Goal: Complete application form

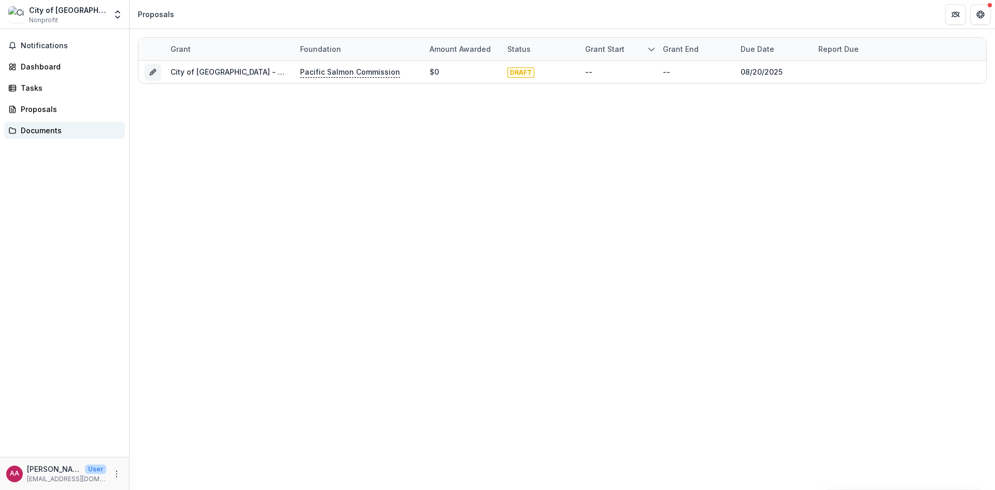
click at [43, 130] on div "Documents" at bounding box center [69, 130] width 96 height 11
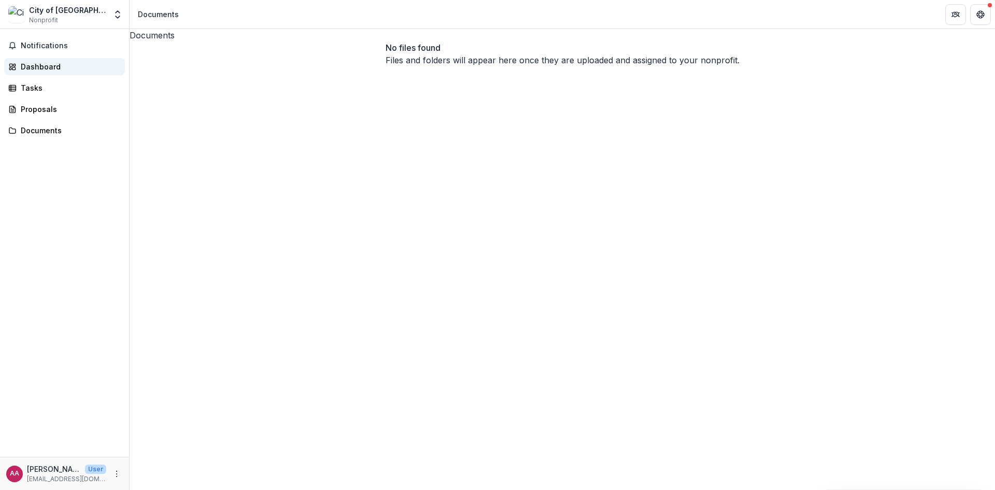
click at [35, 65] on div "Dashboard" at bounding box center [69, 66] width 96 height 11
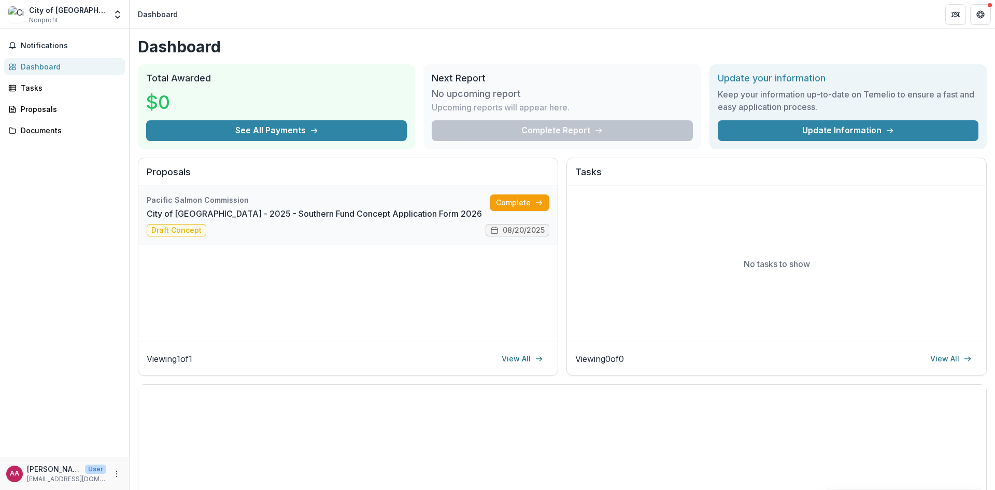
click at [171, 220] on link "City of [GEOGRAPHIC_DATA] - 2025 - Southern Fund Concept Application Form 2026" at bounding box center [314, 213] width 335 height 12
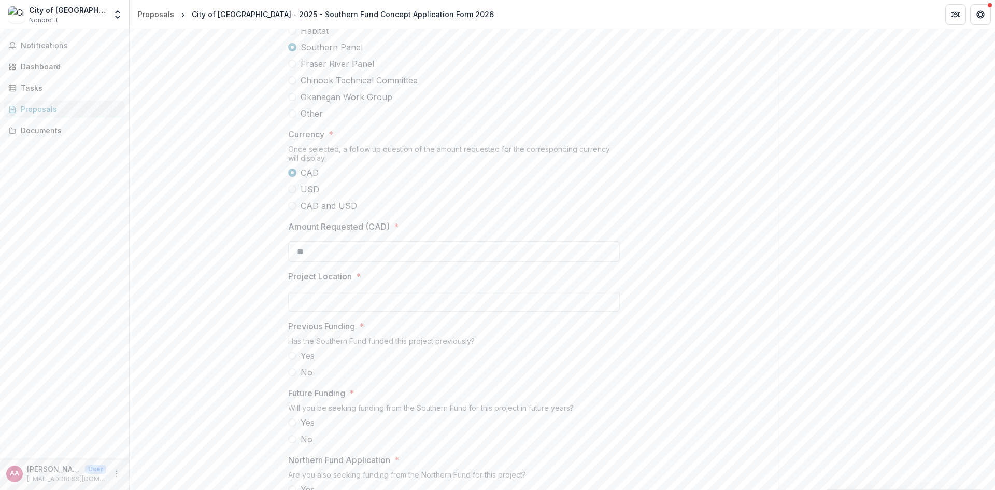
scroll to position [726, 0]
click at [309, 44] on span "Habitat" at bounding box center [315, 37] width 28 height 12
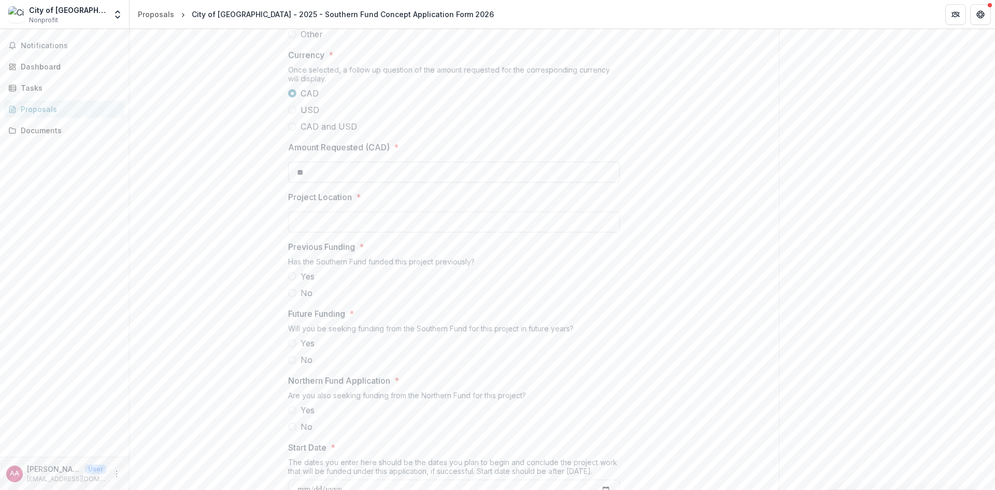
scroll to position [829, 0]
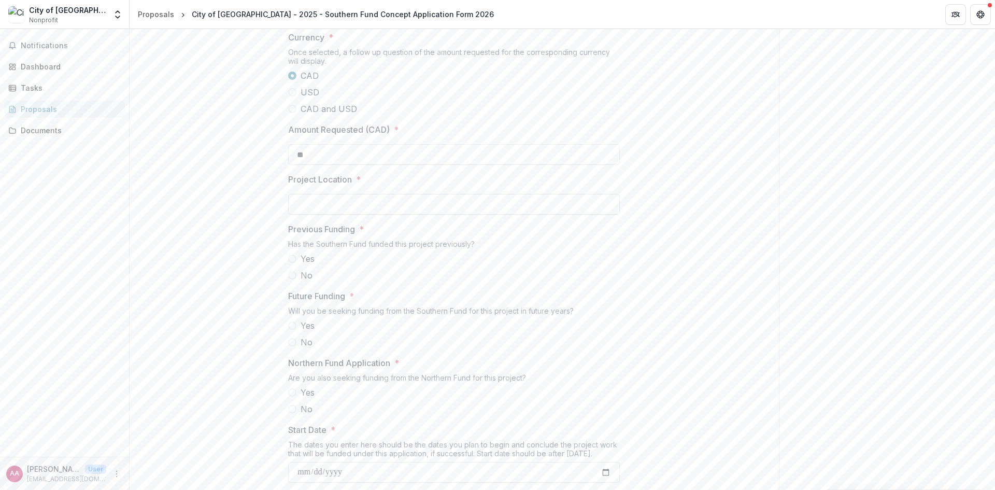
click at [324, 215] on input "Project Location *" at bounding box center [454, 204] width 332 height 21
click at [334, 215] on input "Project Location *" at bounding box center [454, 204] width 332 height 21
paste input "**********"
drag, startPoint x: 607, startPoint y: 283, endPoint x: 180, endPoint y: 290, distance: 427.7
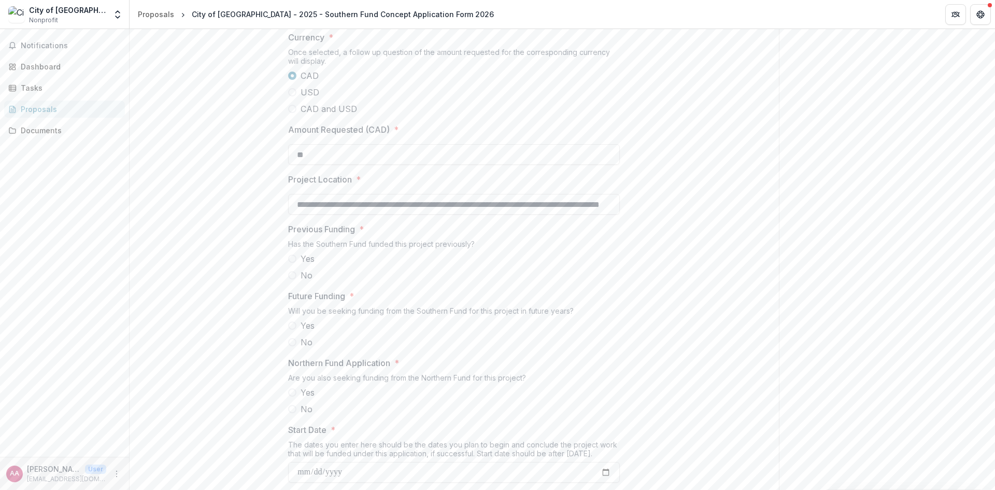
type input "*"
drag, startPoint x: 280, startPoint y: 285, endPoint x: 226, endPoint y: 289, distance: 54.1
